Goal: Task Accomplishment & Management: Manage account settings

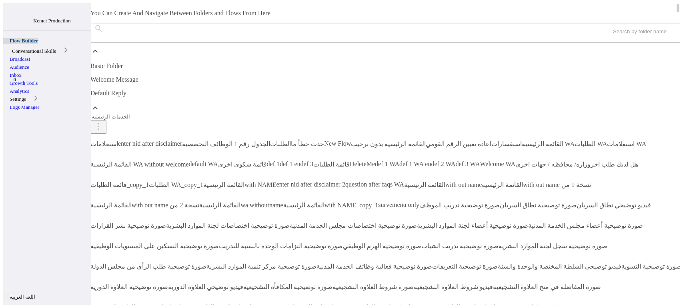
select select "2"
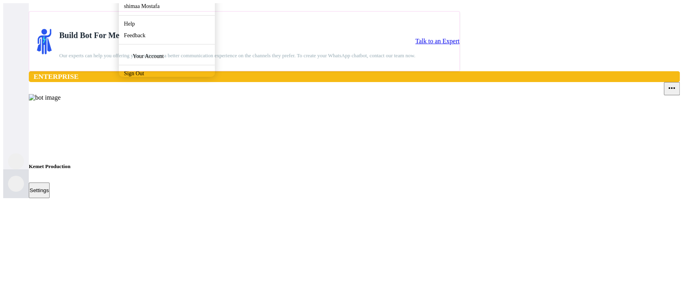
click at [8, 176] on use at bounding box center [8, 176] width 0 height 0
click at [124, 76] on link "Sign Out" at bounding box center [134, 73] width 20 height 6
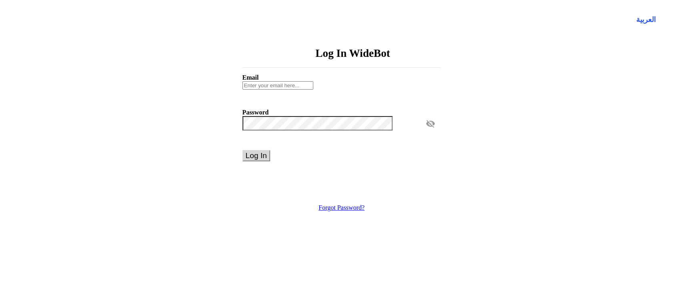
type input "[EMAIL_ADDRESS][DOMAIN_NAME]"
click at [426, 130] on span "visibility_off" at bounding box center [433, 123] width 15 height 15
click at [426, 130] on span "visibility" at bounding box center [433, 123] width 15 height 15
click at [270, 159] on button "Log In" at bounding box center [257, 155] width 28 height 11
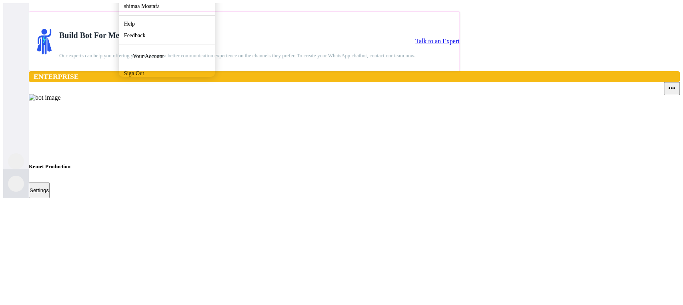
click at [274, 176] on div "Enterprise more_horiz Kemet Production Settings" at bounding box center [354, 134] width 651 height 127
click at [61, 101] on img at bounding box center [45, 97] width 32 height 7
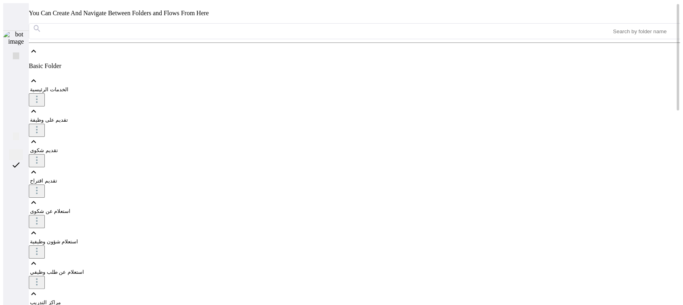
select select "2"
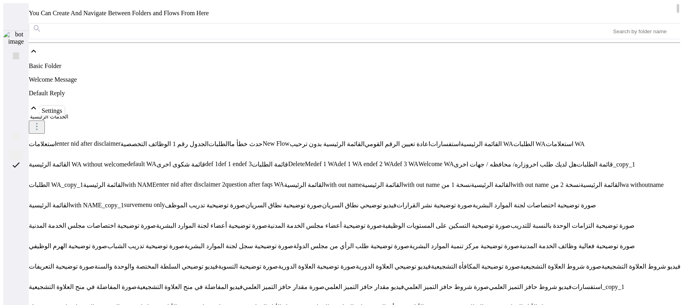
click at [12, 60] on use at bounding box center [12, 60] width 0 height 0
